Goal: Check status: Check status

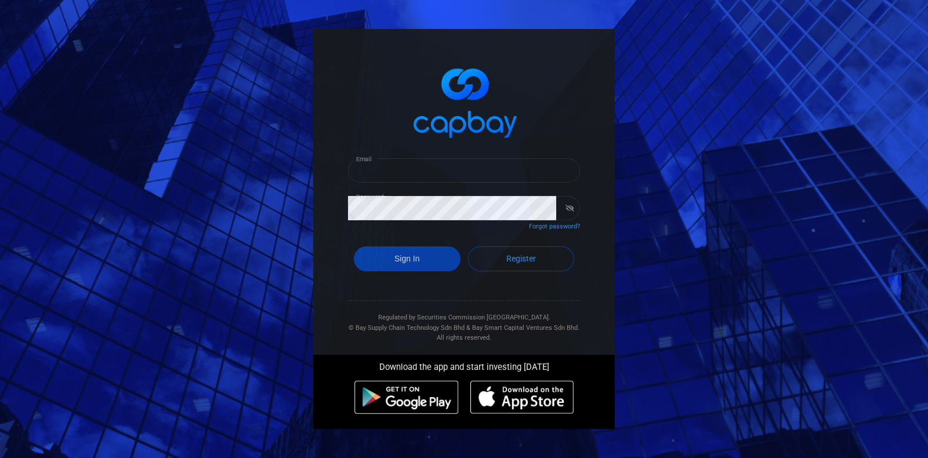
type input "[EMAIL_ADDRESS][DOMAIN_NAME]"
click at [429, 249] on button "Sign In" at bounding box center [407, 258] width 107 height 25
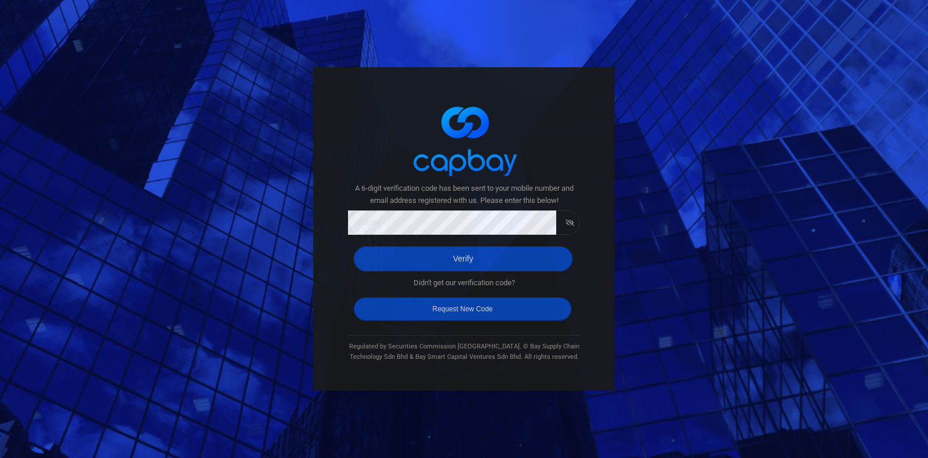
click at [459, 315] on button "Request New Code" at bounding box center [462, 308] width 217 height 23
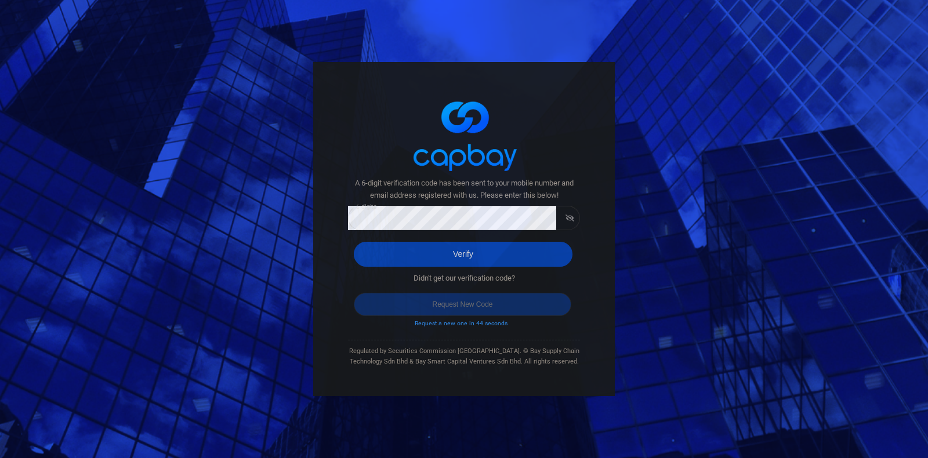
click at [485, 260] on button "Verify" at bounding box center [463, 254] width 219 height 25
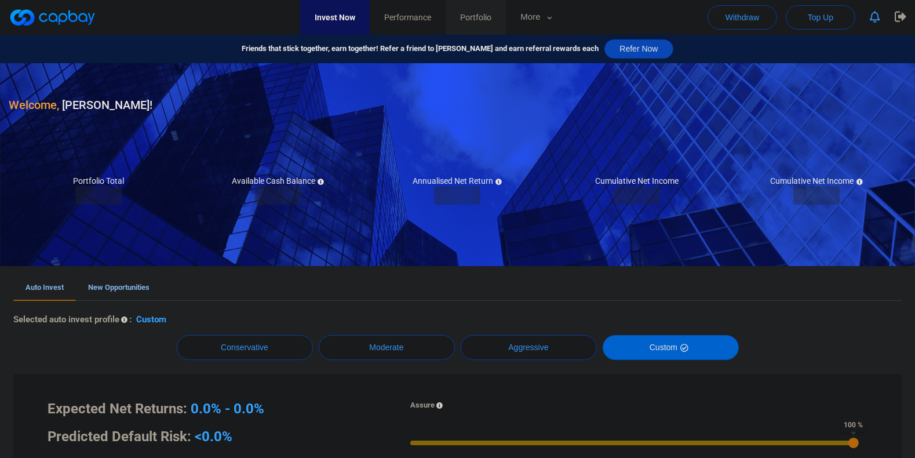
click at [492, 13] on span "Portfolio" at bounding box center [475, 17] width 31 height 13
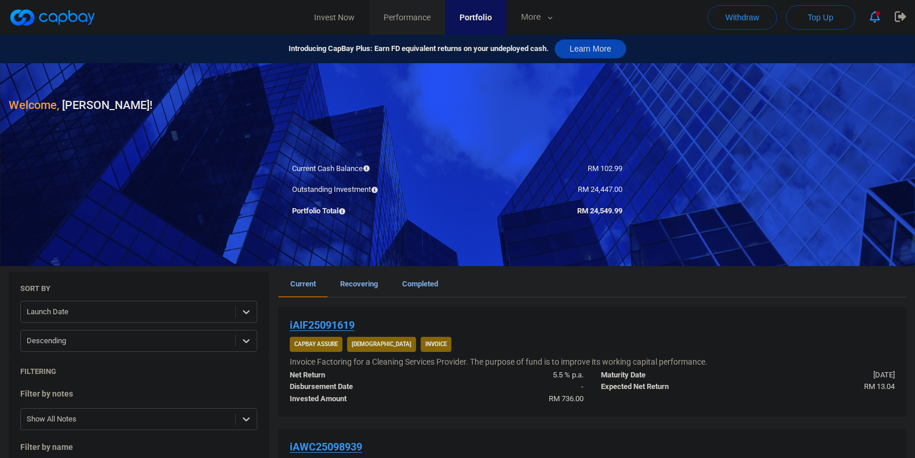
click at [403, 20] on span "Performance" at bounding box center [407, 17] width 47 height 13
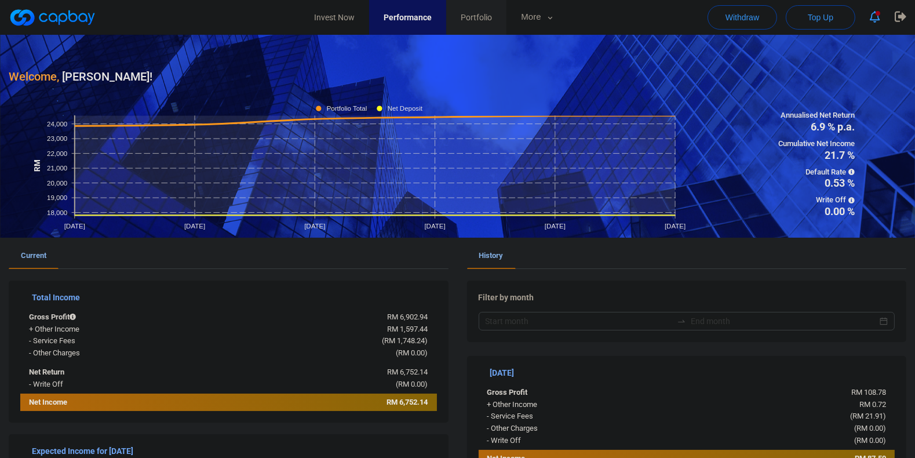
click at [507, 16] on link "Portfolio" at bounding box center [476, 17] width 60 height 35
